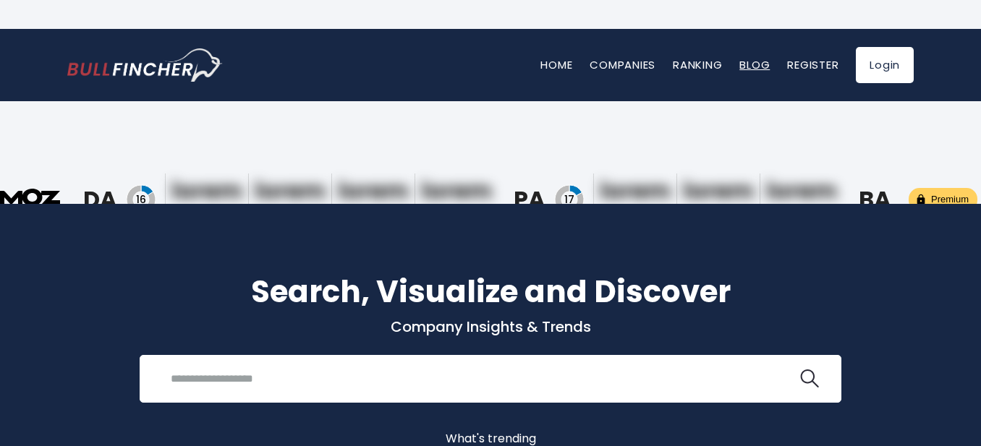
click at [752, 62] on link "Blog" at bounding box center [754, 64] width 30 height 15
click at [748, 69] on link "Blog" at bounding box center [754, 64] width 30 height 15
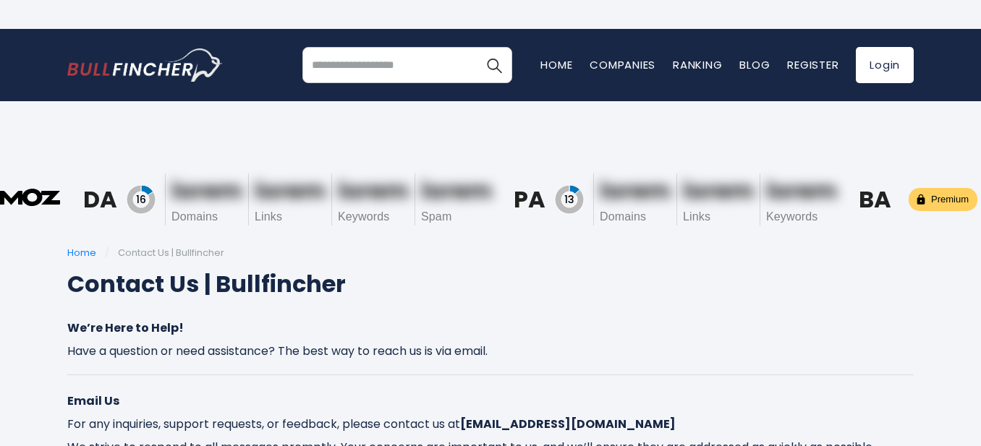
click at [143, 73] on img "Go to homepage" at bounding box center [145, 64] width 156 height 33
click at [742, 62] on link "Blog" at bounding box center [754, 64] width 30 height 15
drag, startPoint x: 752, startPoint y: 60, endPoint x: 664, endPoint y: 95, distance: 95.1
click at [751, 61] on link "Blog" at bounding box center [754, 64] width 30 height 15
drag, startPoint x: 576, startPoint y: 385, endPoint x: 553, endPoint y: 362, distance: 32.7
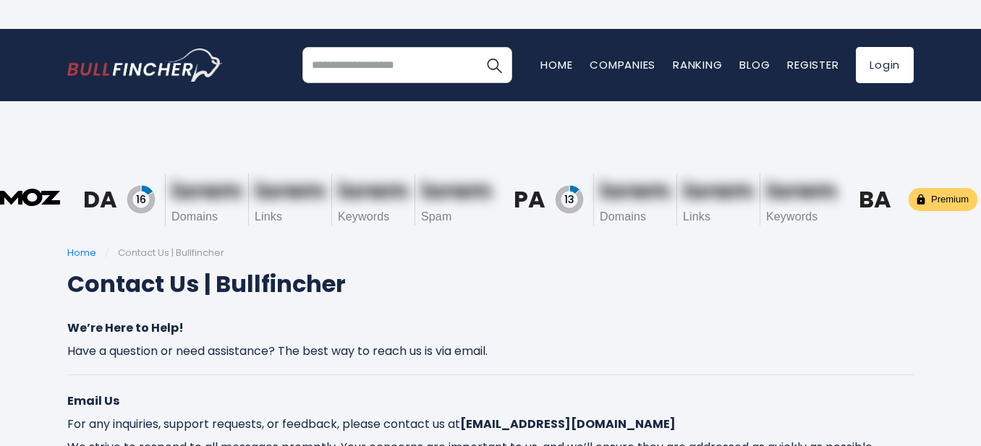
click at [553, 390] on p "Email Us For any inquiries, support requests, or feedback, please contact us at…" at bounding box center [490, 424] width 846 height 69
drag, startPoint x: 619, startPoint y: 394, endPoint x: 487, endPoint y: 401, distance: 131.9
click at [487, 401] on p "Email Us For any inquiries, support requests, or feedback, please contact us at…" at bounding box center [490, 424] width 846 height 69
copy p "[EMAIL_ADDRESS][DOMAIN_NAME]"
